Goal: Information Seeking & Learning: Compare options

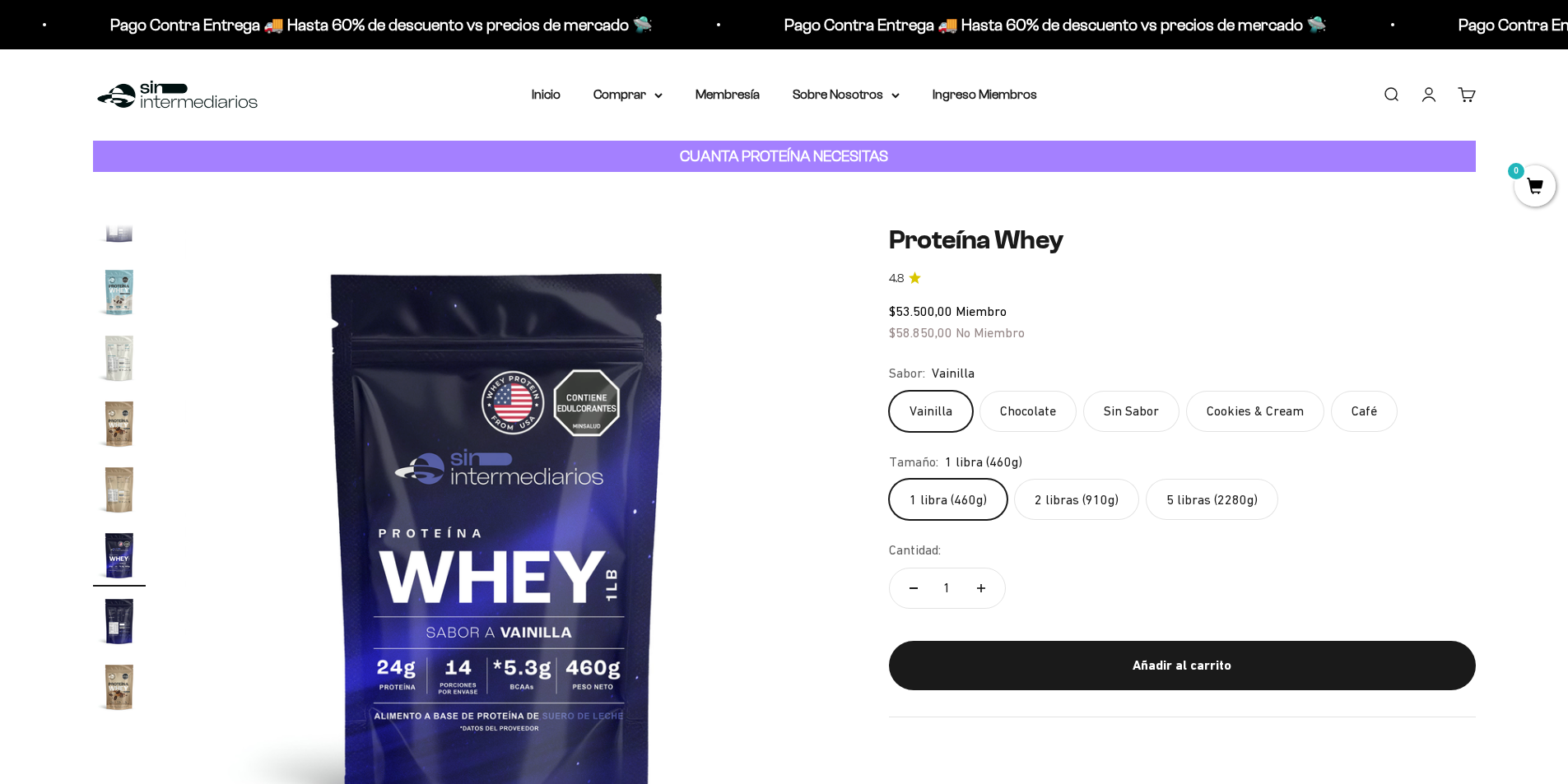
click at [1174, 506] on label "5 libras (2280g)" at bounding box center [1212, 499] width 133 height 41
click at [889, 479] on input "5 libras (2280g)" at bounding box center [888, 478] width 1 height 1
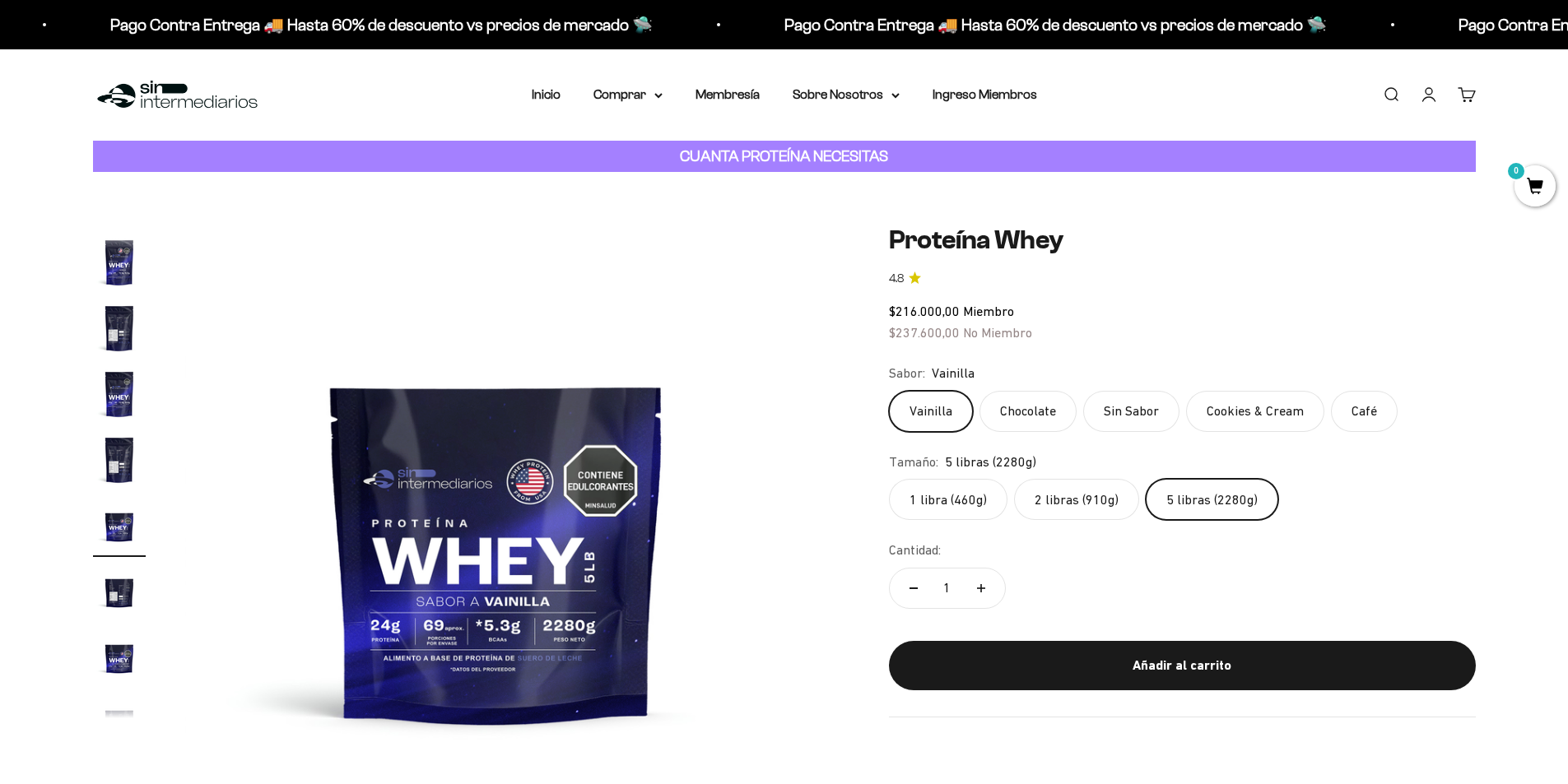
scroll to position [294, 0]
click at [1079, 509] on label "2 libras (910g)" at bounding box center [1077, 499] width 125 height 41
click at [889, 479] on input "2 libras (910g)" at bounding box center [888, 478] width 1 height 1
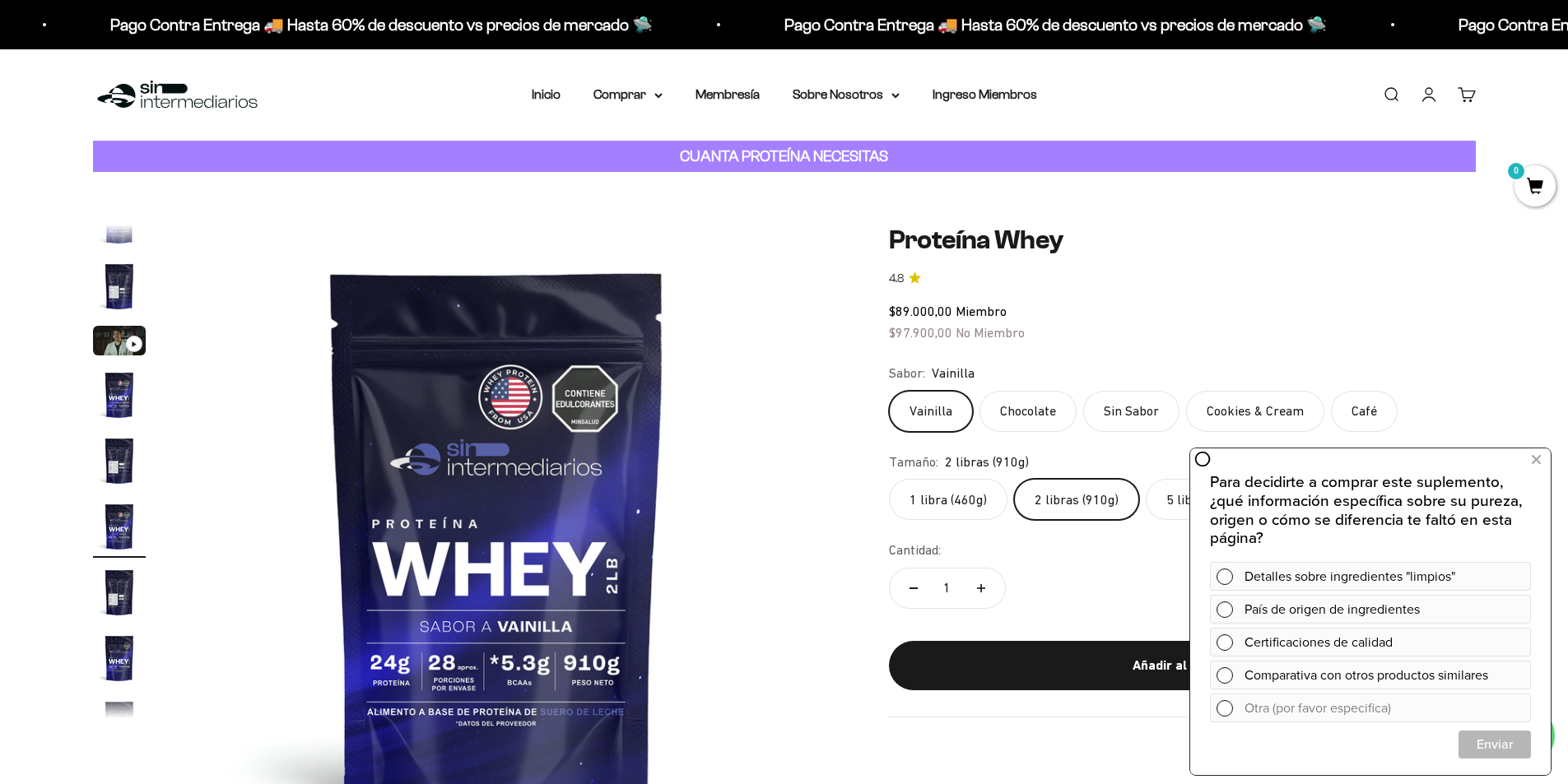
click at [950, 503] on label "1 libra (460g)" at bounding box center [949, 499] width 119 height 41
click at [889, 479] on input "1 libra (460g)" at bounding box center [888, 478] width 1 height 1
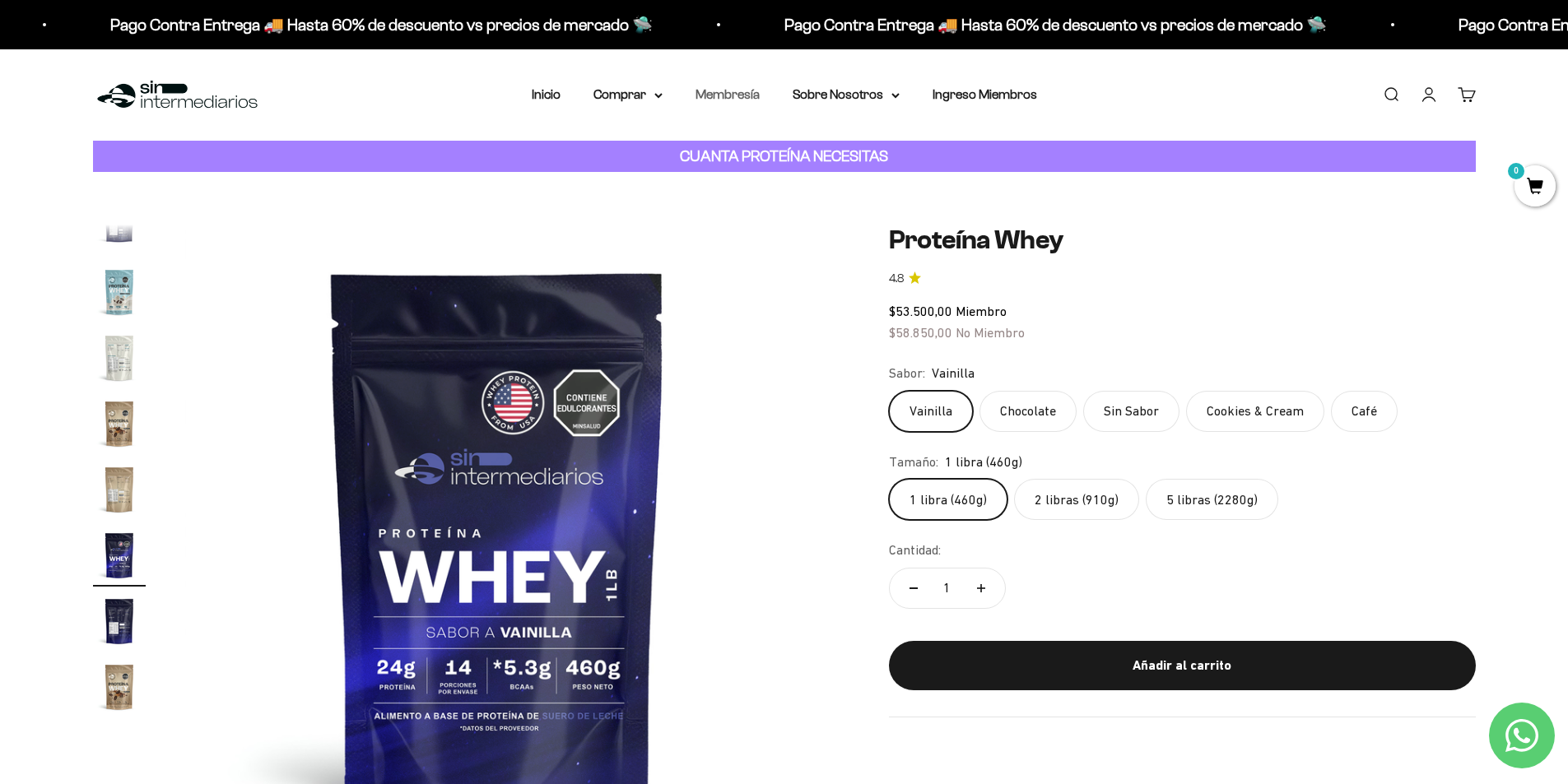
click at [730, 98] on link "Membresía" at bounding box center [727, 94] width 64 height 14
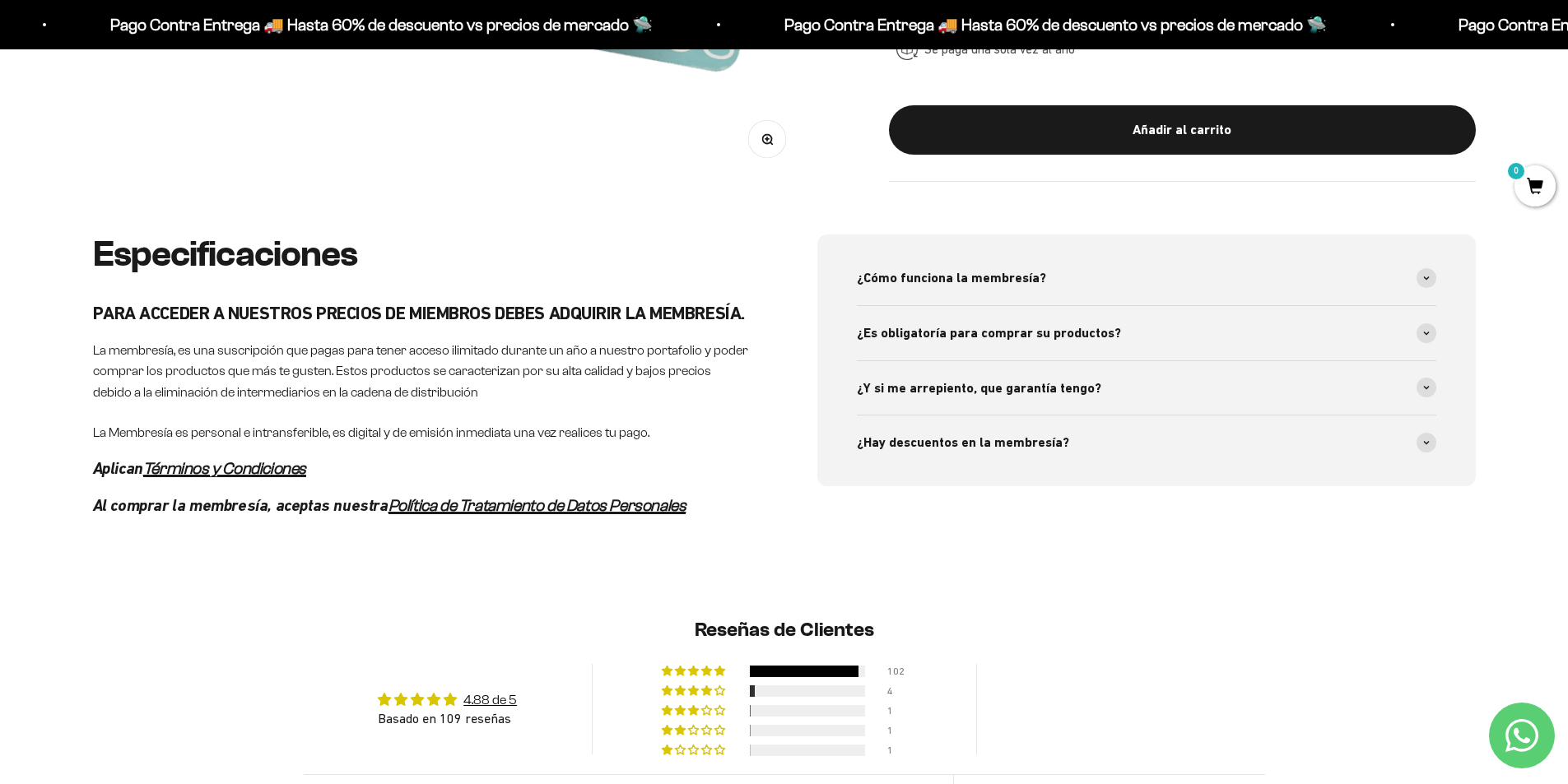
scroll to position [823, 0]
